Goal: Information Seeking & Learning: Learn about a topic

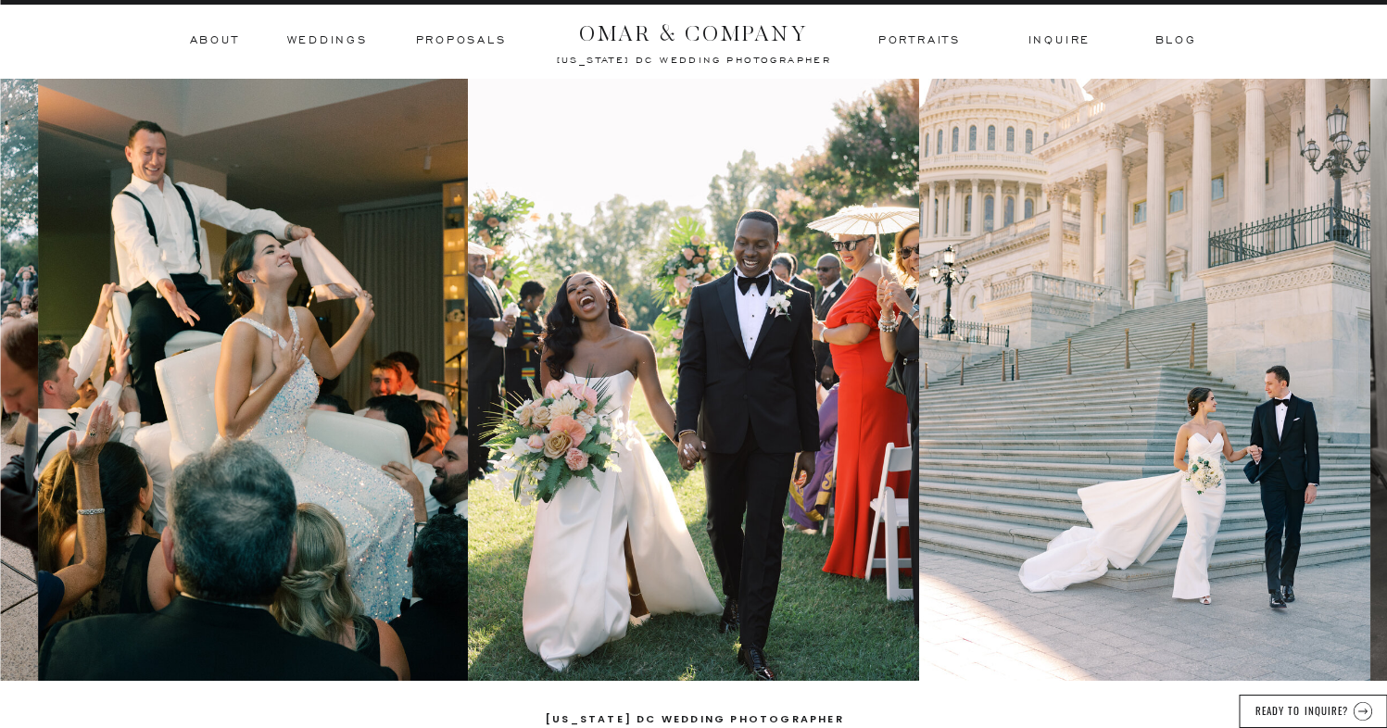
click at [325, 40] on h3 "Weddings" at bounding box center [327, 40] width 81 height 17
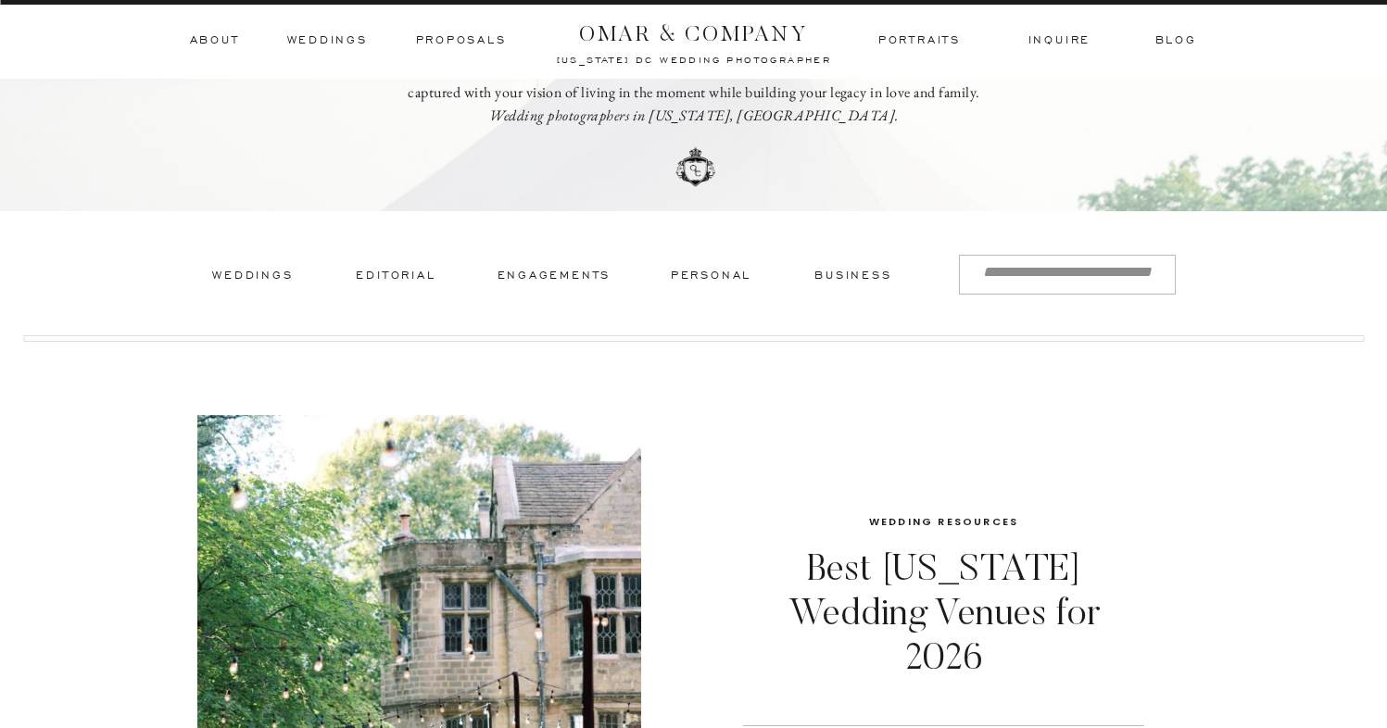
scroll to position [268, 0]
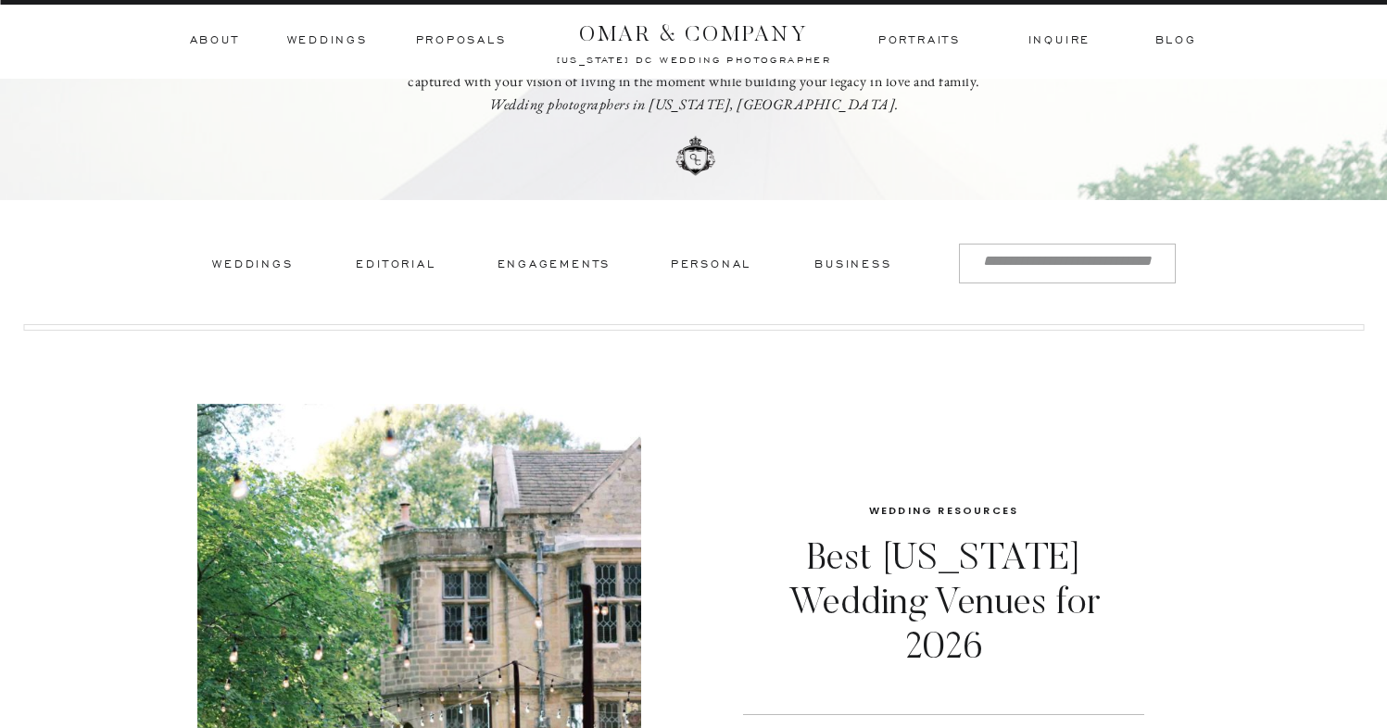
click at [269, 259] on h3 "Weddings" at bounding box center [253, 266] width 84 height 19
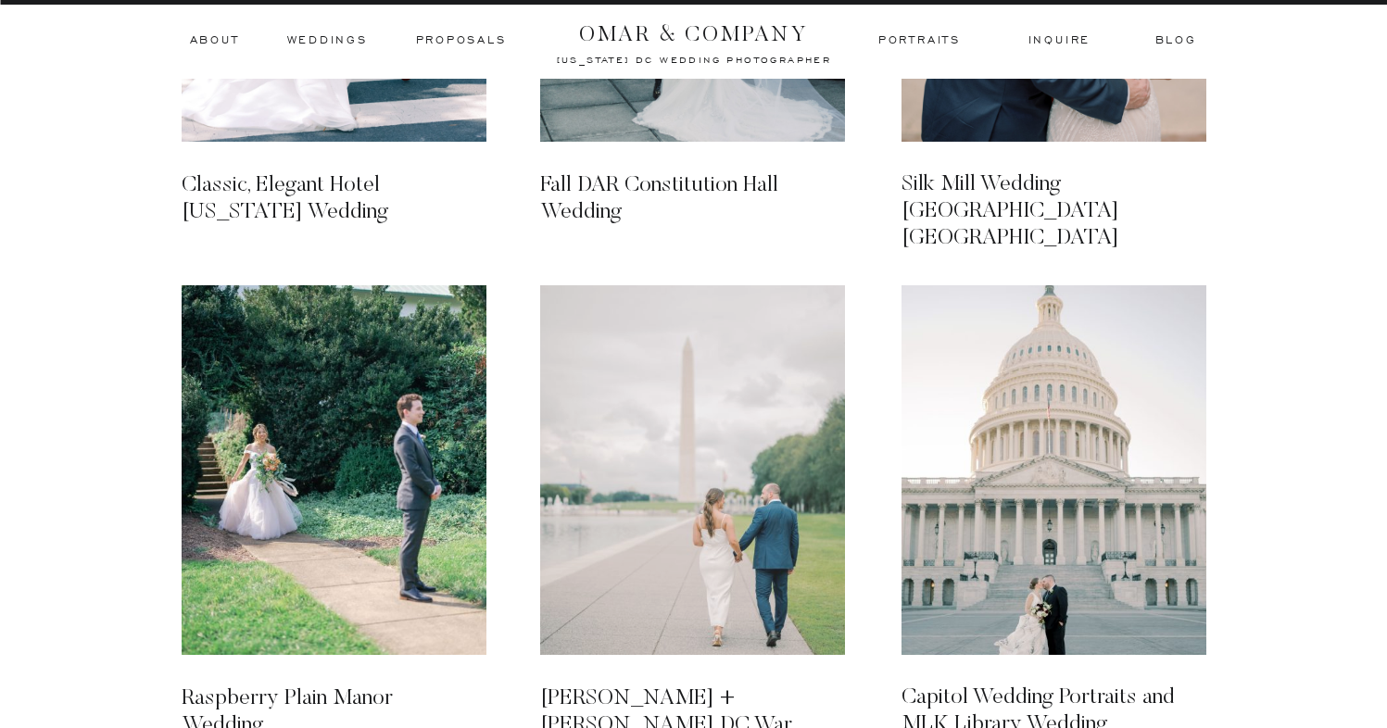
scroll to position [836, 0]
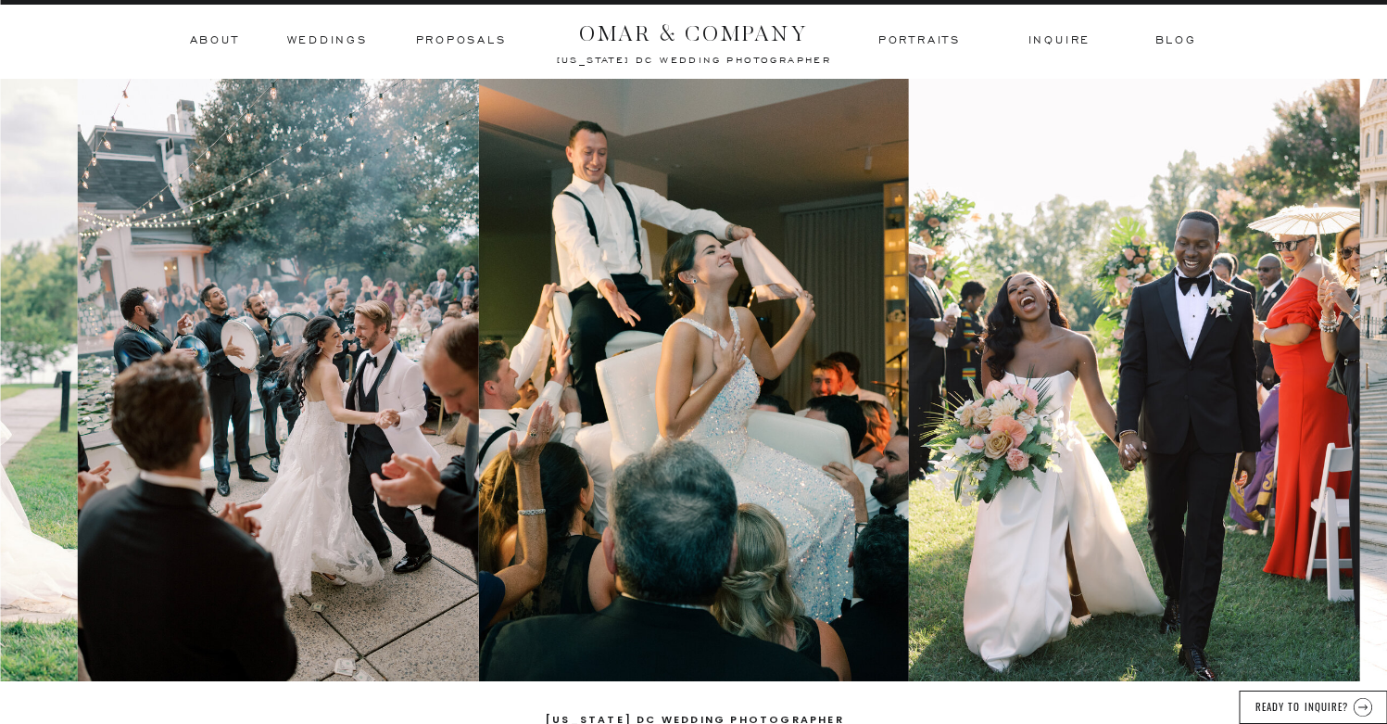
click at [203, 34] on h3 "ABOUT" at bounding box center [214, 40] width 48 height 17
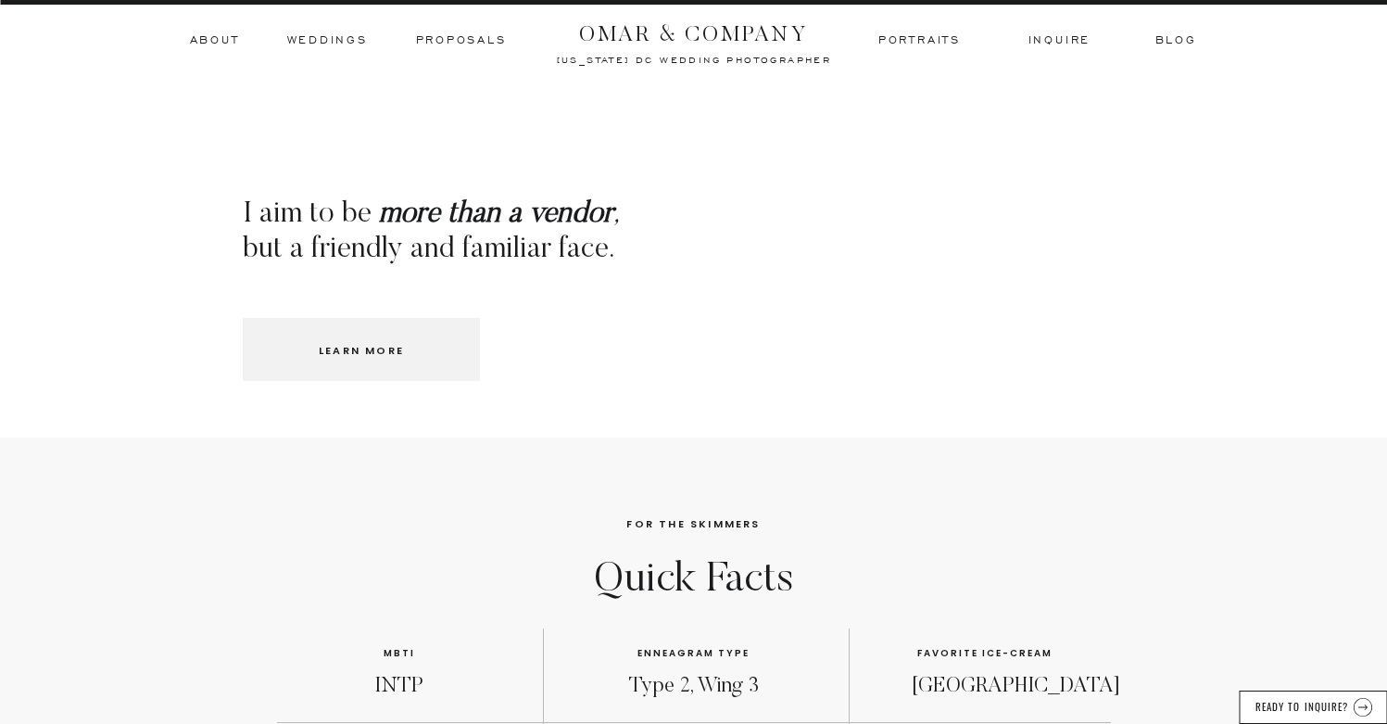
scroll to position [1362, 0]
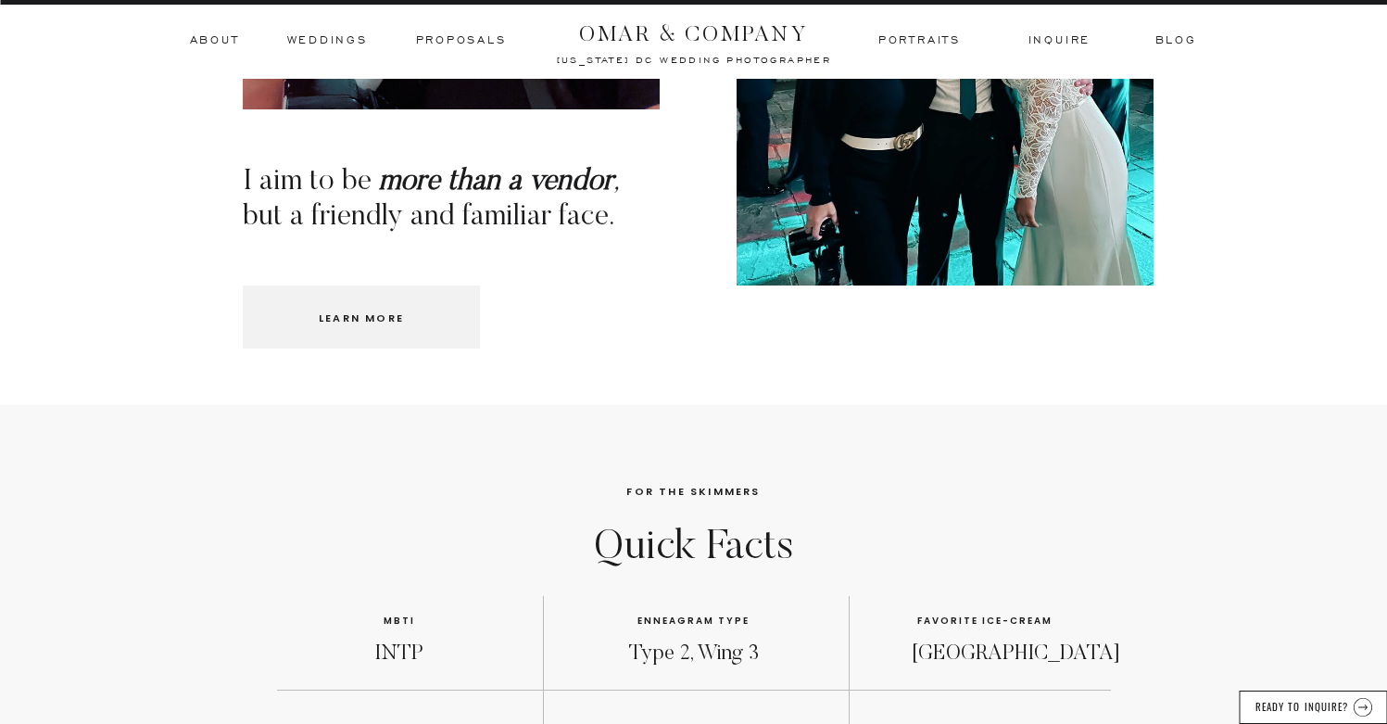
click at [385, 311] on p "Learn more" at bounding box center [361, 316] width 123 height 15
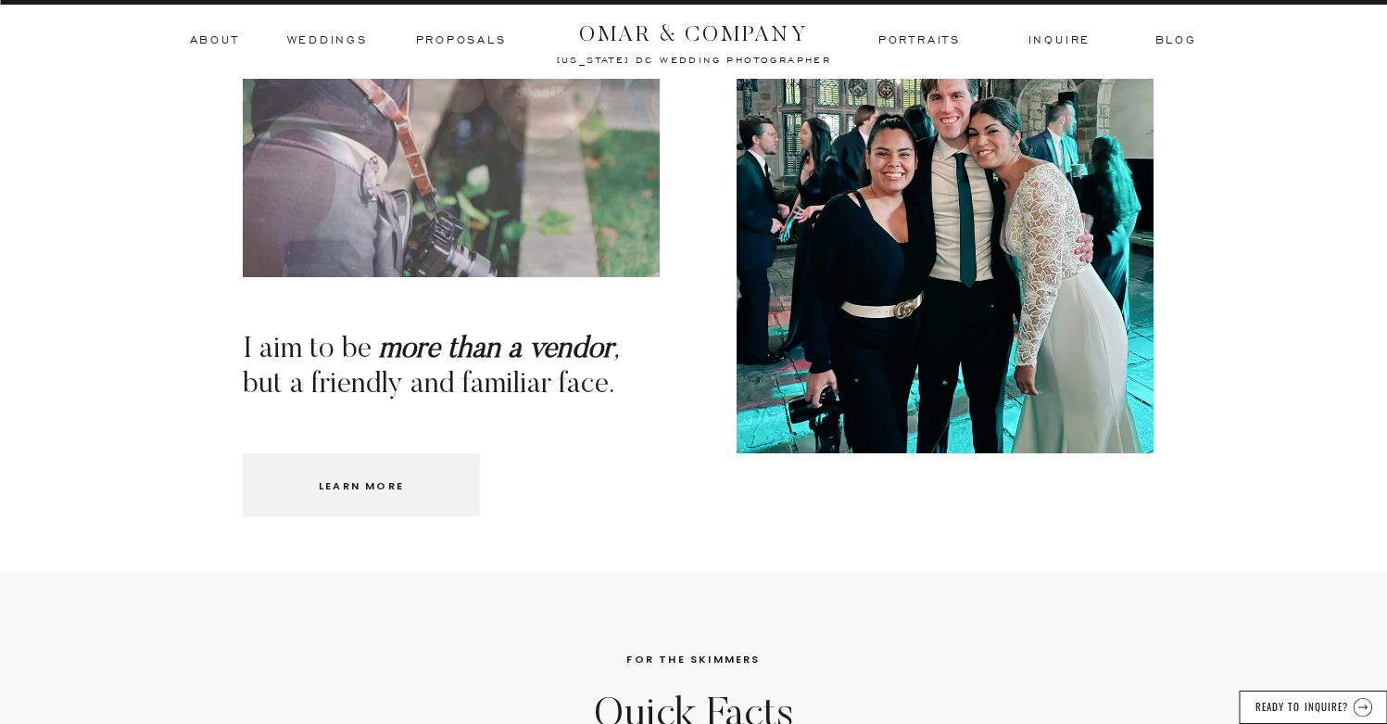
scroll to position [1197, 0]
